Goal: Task Accomplishment & Management: Manage account settings

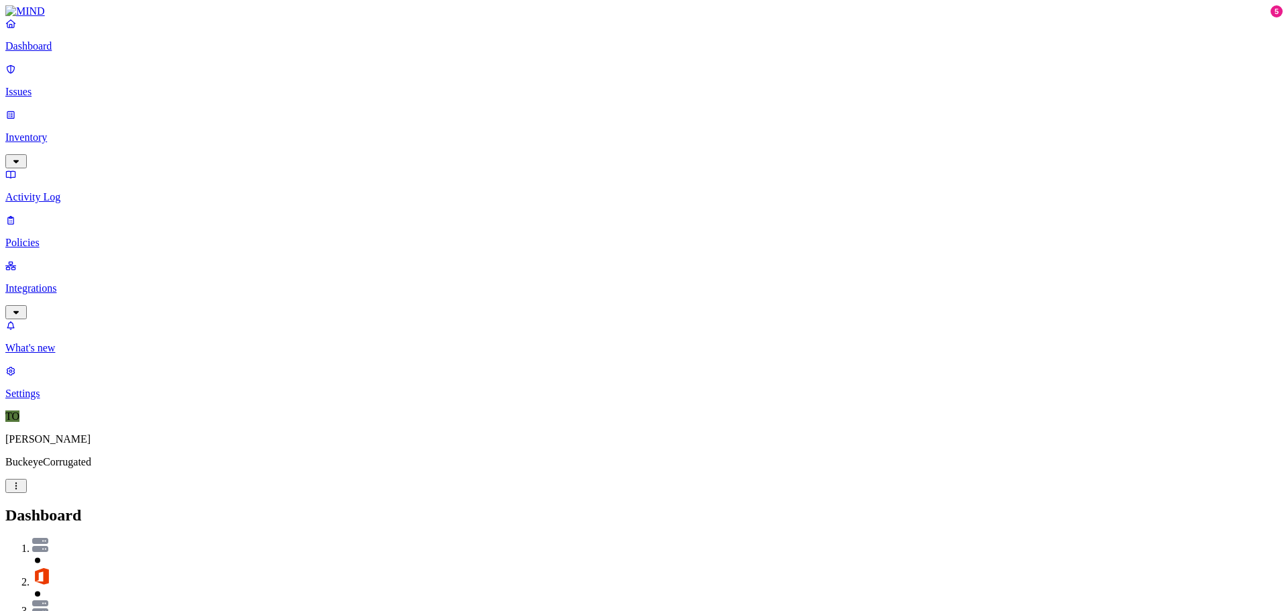
click at [75, 86] on p "Issues" at bounding box center [643, 92] width 1277 height 12
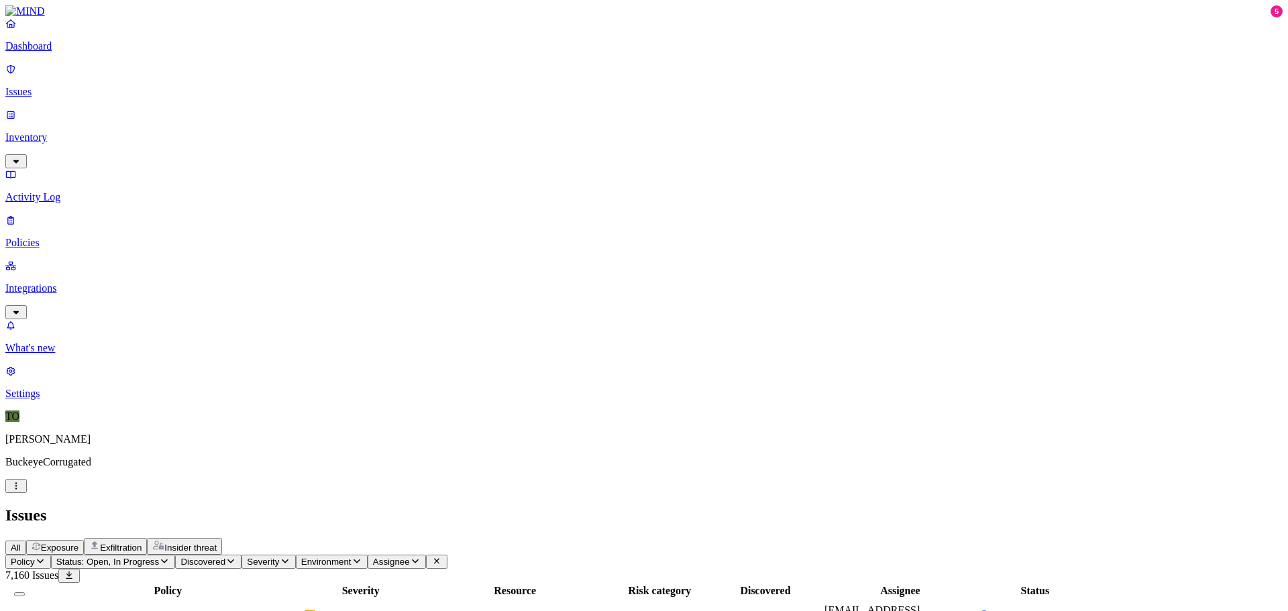
click at [180, 610] on span "Suspicious file deletions by a user" at bounding box center [107, 615] width 146 height 11
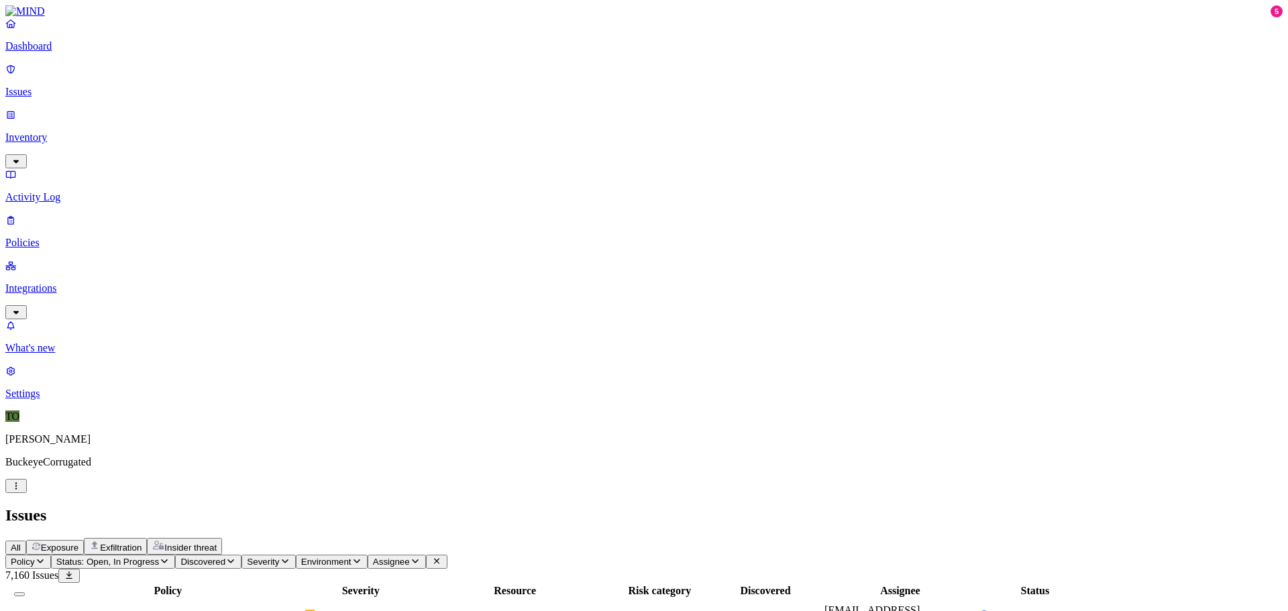
drag, startPoint x: 458, startPoint y: 31, endPoint x: 256, endPoint y: 70, distance: 205.8
click at [458, 506] on div "Issues" at bounding box center [643, 515] width 1277 height 18
click at [52, 86] on p "Issues" at bounding box center [643, 92] width 1277 height 12
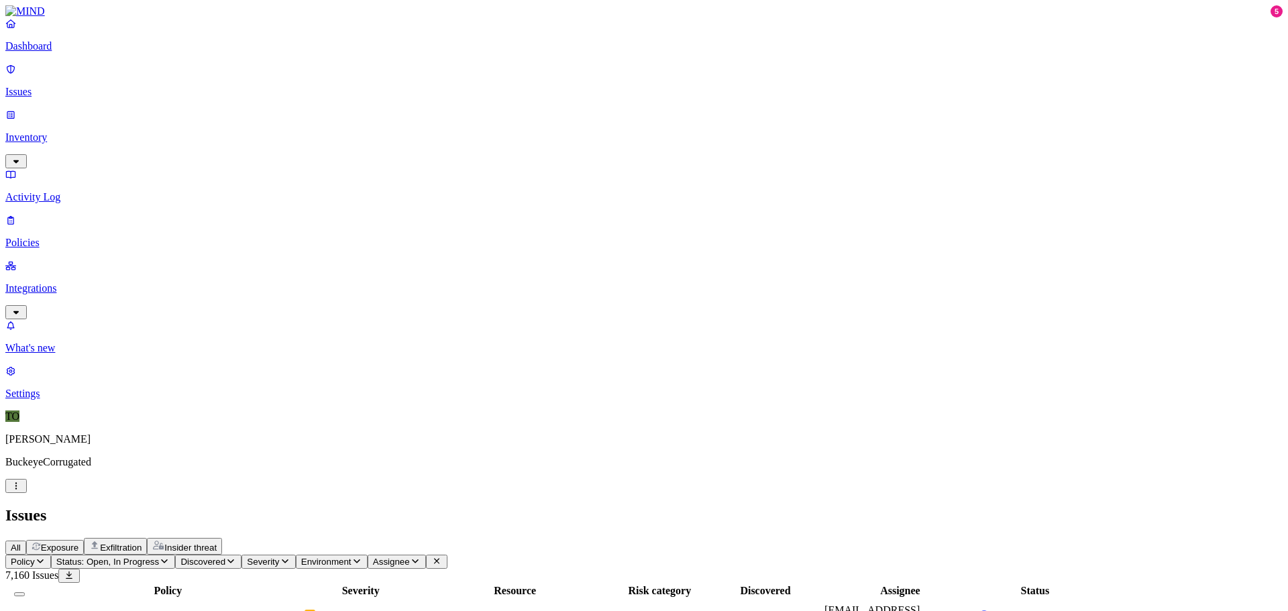
scroll to position [134, 0]
